Goal: Task Accomplishment & Management: Use online tool/utility

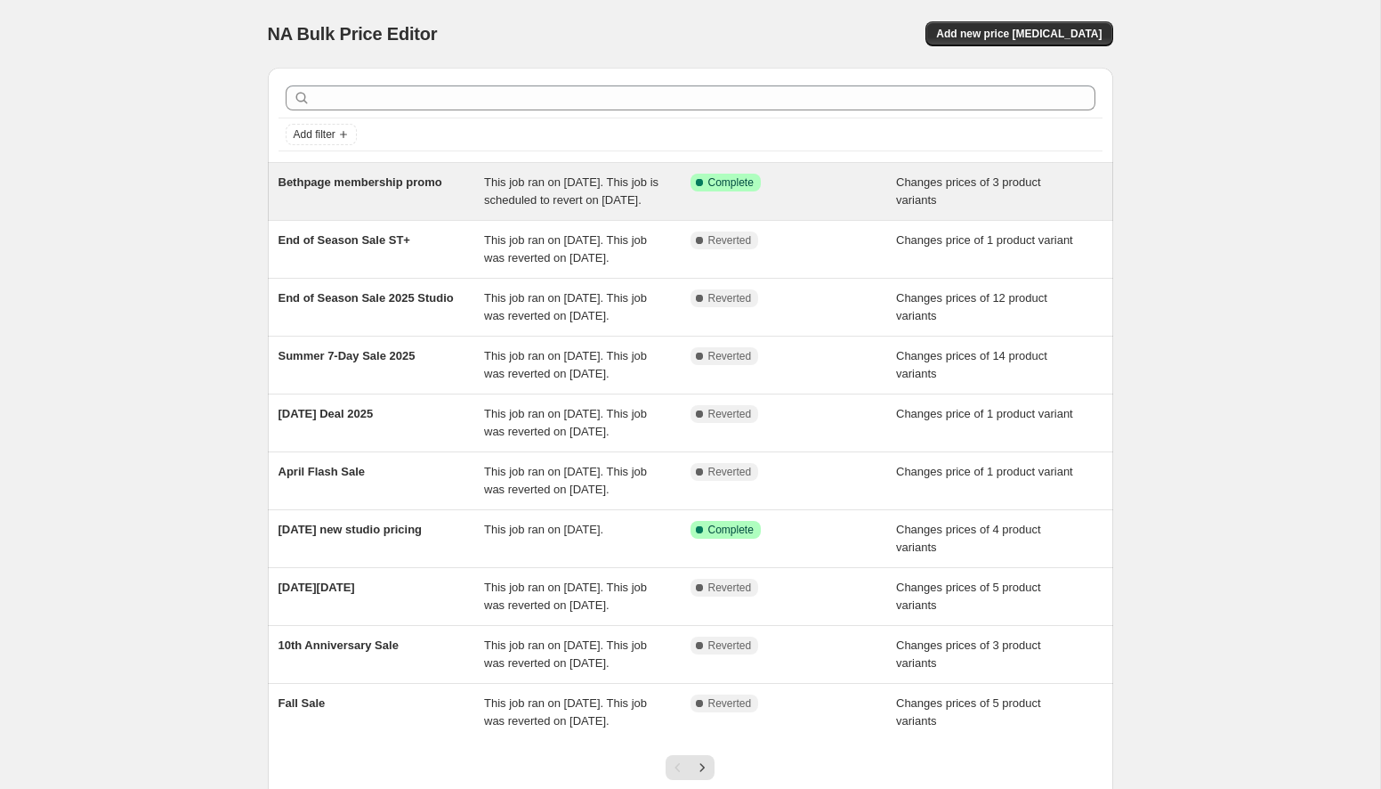
click at [427, 209] on div "Bethpage membership promo" at bounding box center [382, 192] width 206 height 36
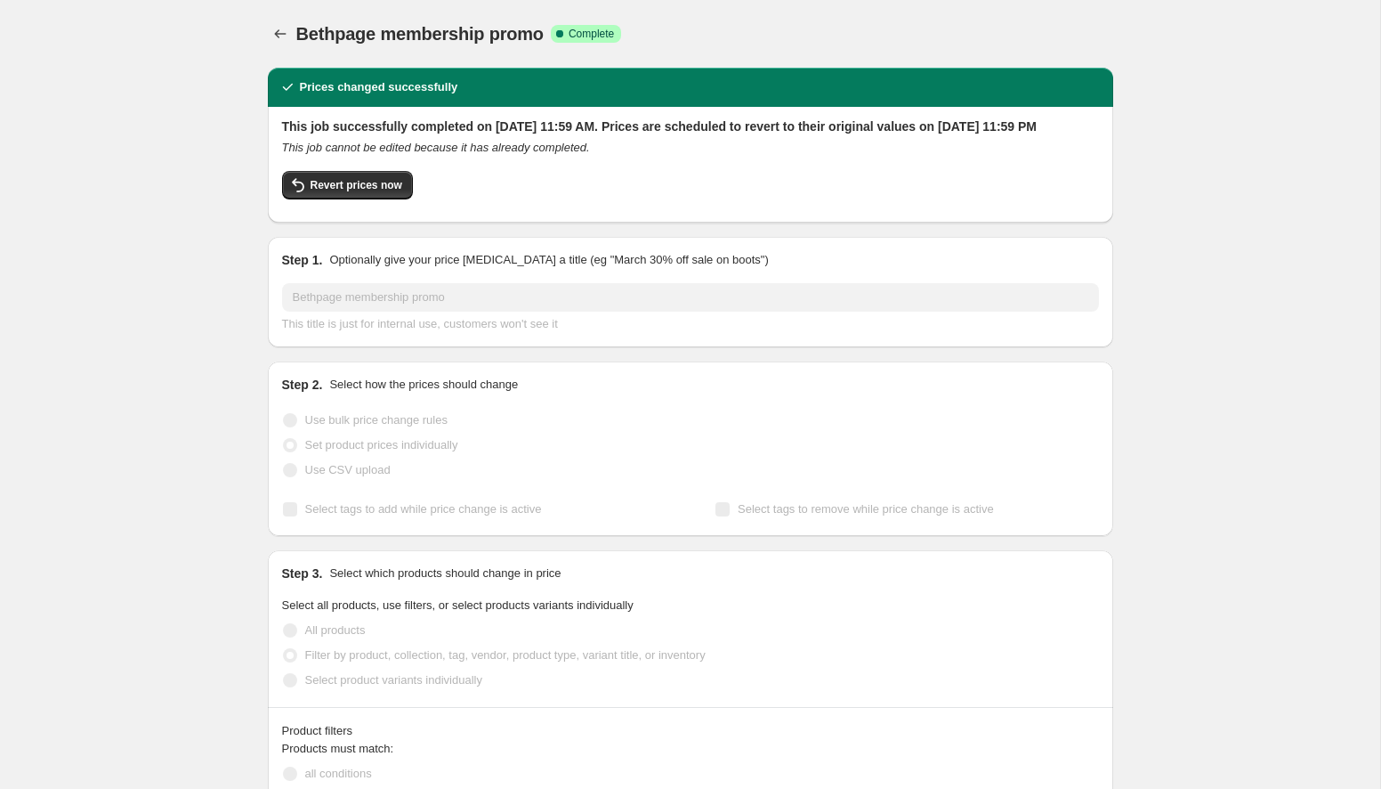
select select "collection"
click at [700, 38] on span "Price revert scheduling" at bounding box center [730, 34] width 118 height 14
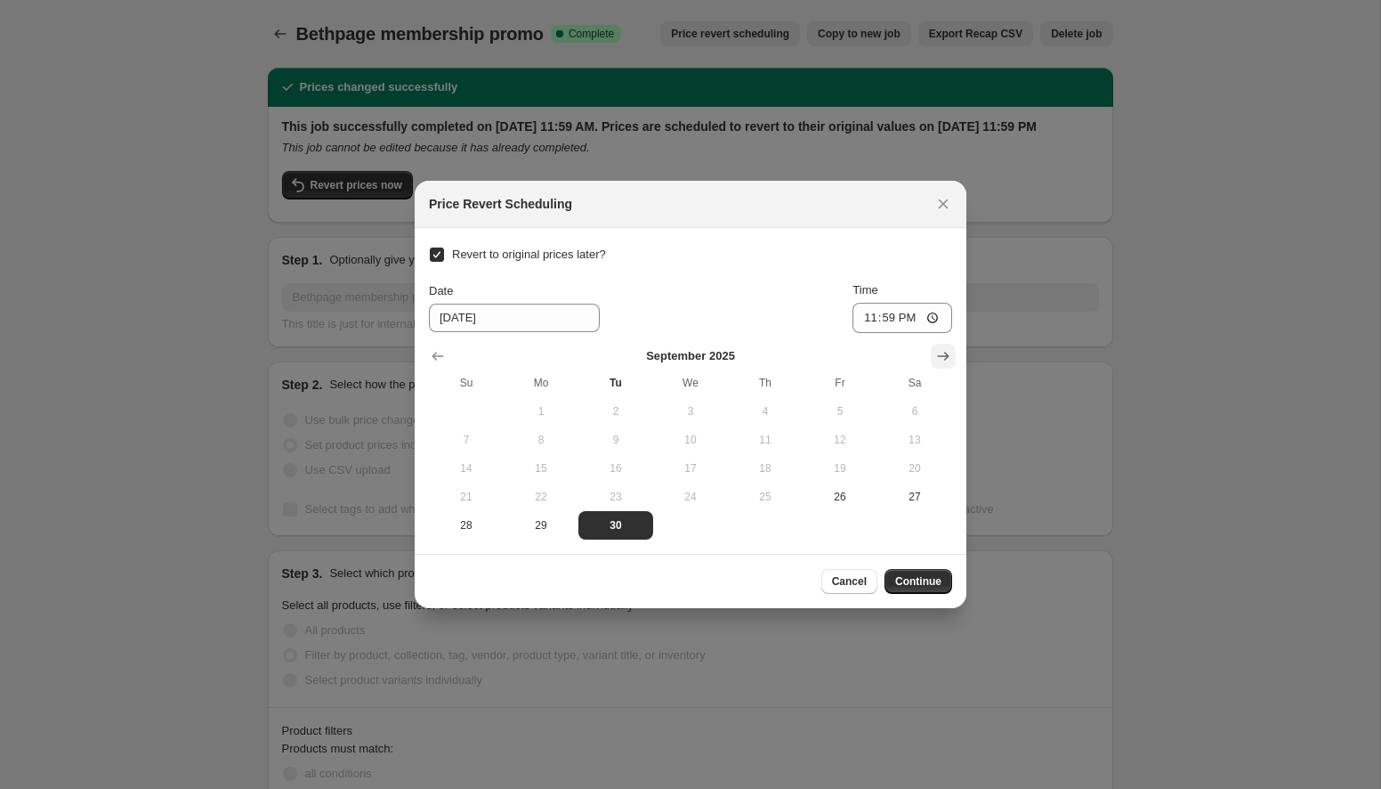
click at [935, 360] on icon "Show next month, October 2025" at bounding box center [944, 356] width 18 height 18
click at [691, 412] on span "1" at bounding box center [690, 411] width 61 height 14
type input "10/1/2025"
click at [926, 587] on span "Continue" at bounding box center [918, 581] width 46 height 14
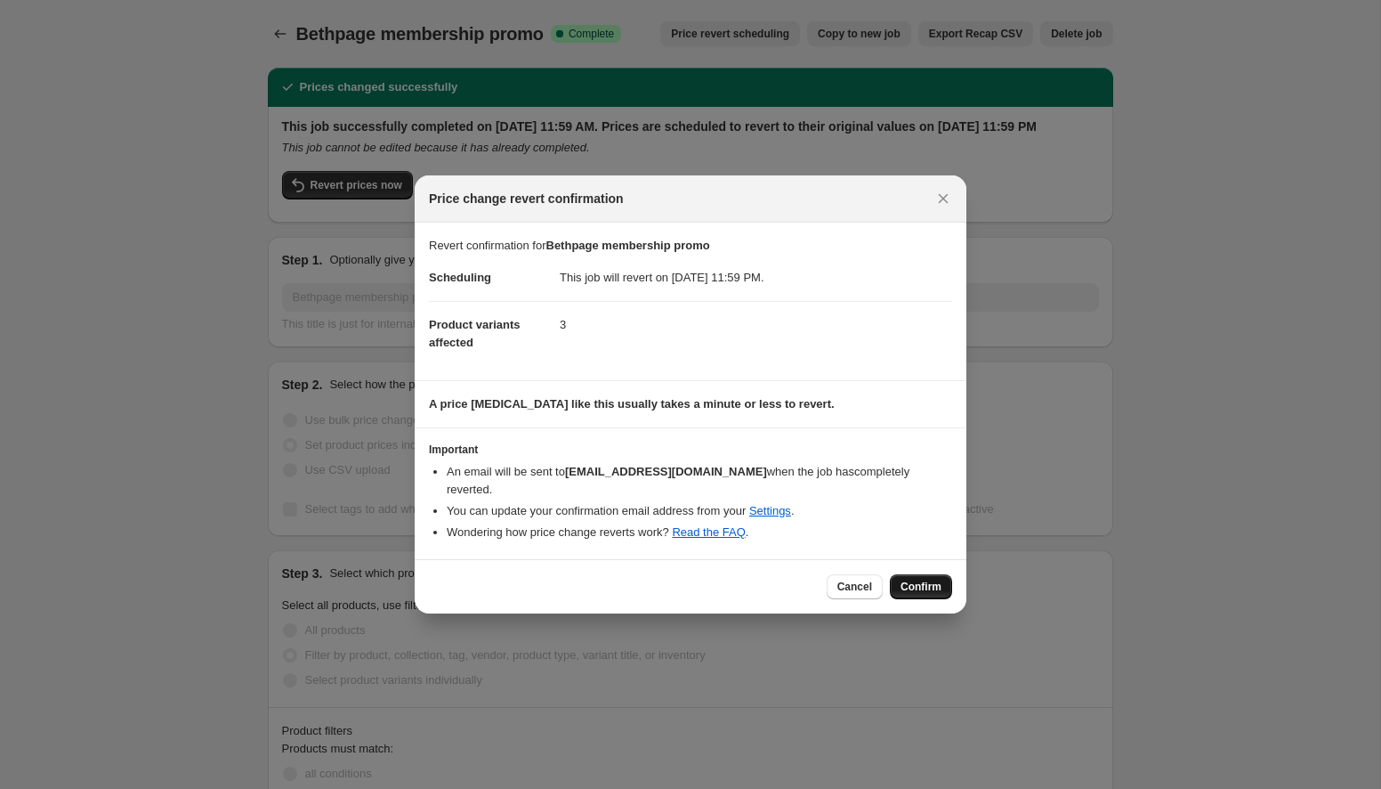
click at [933, 581] on span "Confirm" at bounding box center [921, 586] width 41 height 14
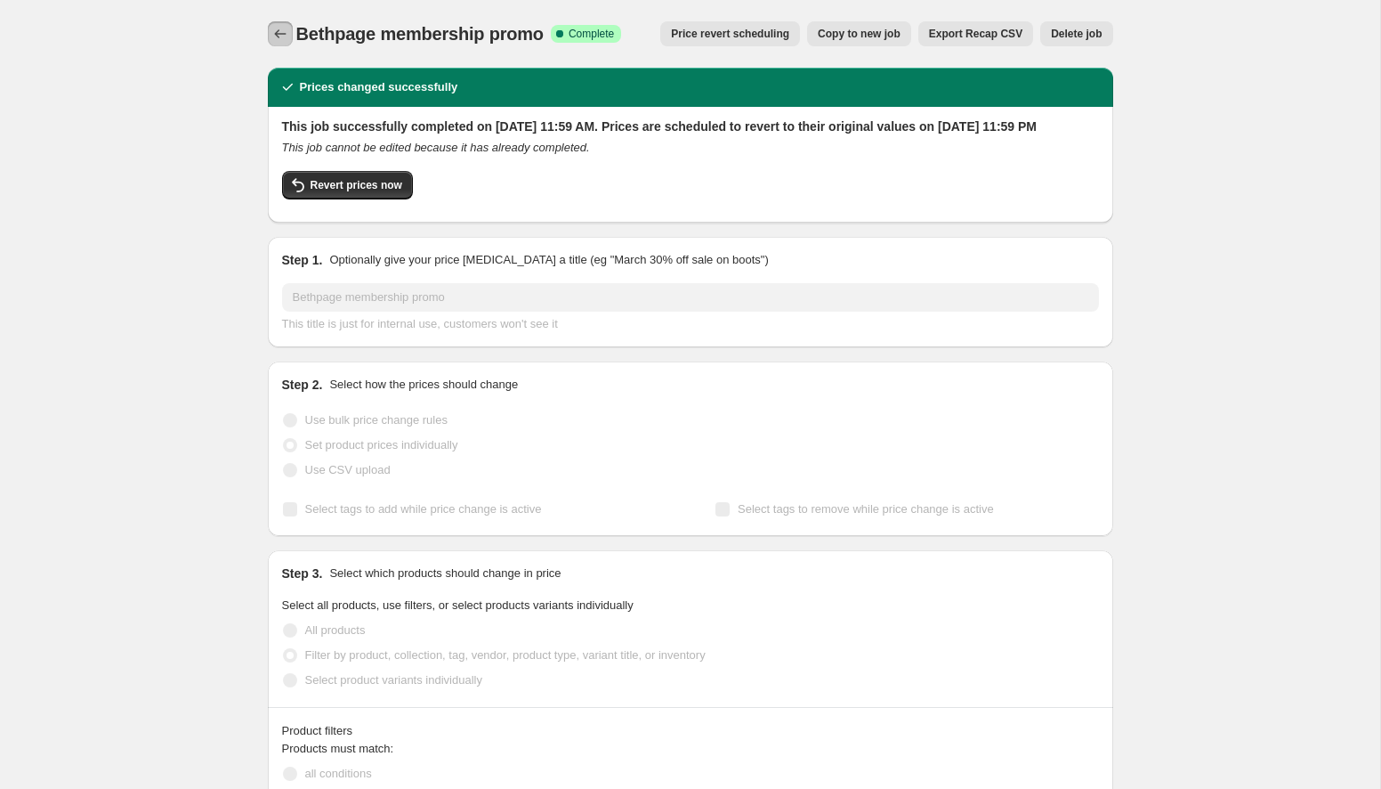
click at [282, 28] on icon "Price change jobs" at bounding box center [280, 34] width 18 height 18
